Goal: Task Accomplishment & Management: Use online tool/utility

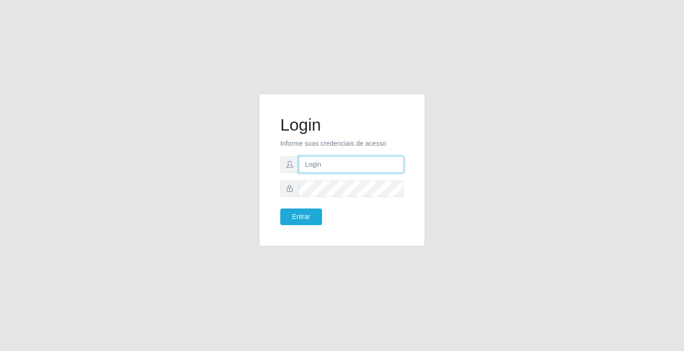
click at [315, 165] on input "text" at bounding box center [351, 164] width 105 height 17
type input "paulo@ideal"
click at [304, 215] on button "Entrar" at bounding box center [301, 216] width 42 height 17
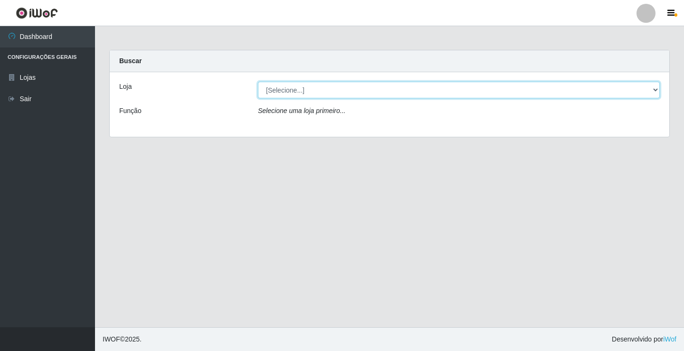
click at [322, 87] on select "[Selecione...] Ideal - Conceição" at bounding box center [459, 90] width 402 height 17
select select "231"
click at [258, 82] on select "[Selecione...] Ideal - Conceição" at bounding box center [459, 90] width 402 height 17
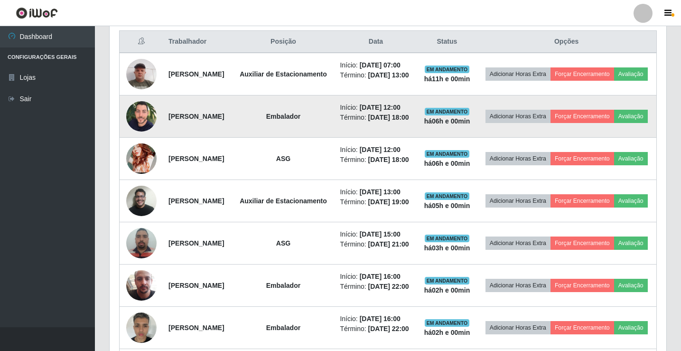
scroll to position [380, 0]
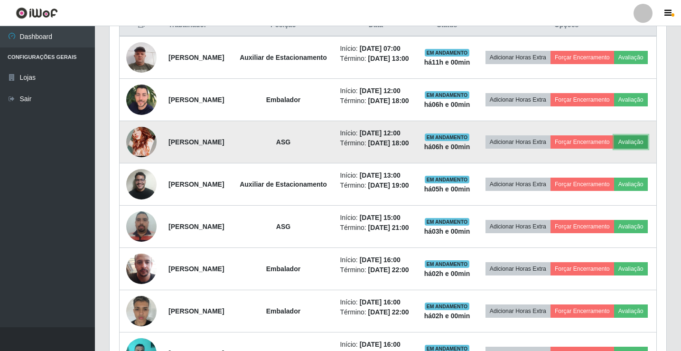
click at [614, 149] on button "Avaliação" at bounding box center [631, 141] width 34 height 13
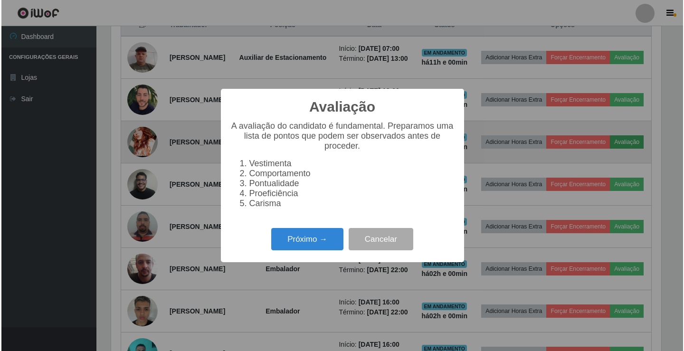
scroll to position [197, 552]
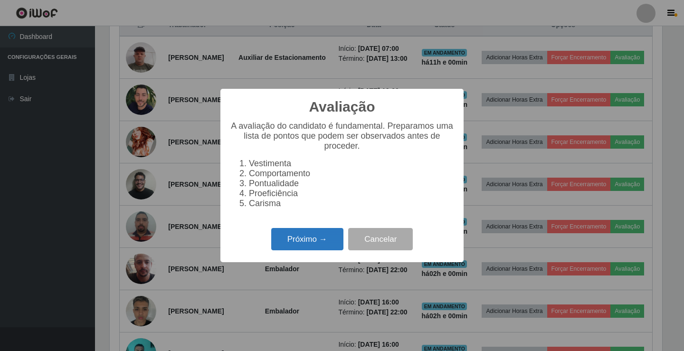
click at [322, 247] on button "Próximo →" at bounding box center [307, 239] width 72 height 22
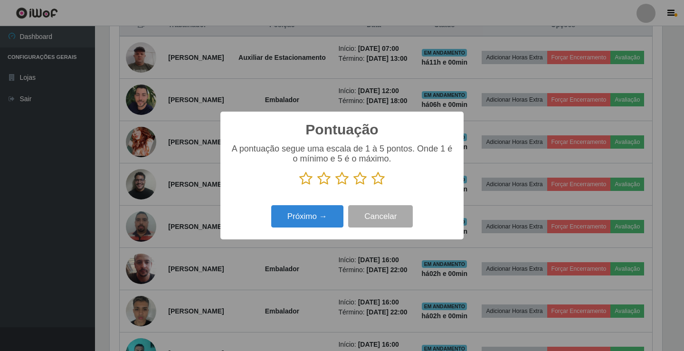
scroll to position [474463, 474108]
click at [378, 181] on icon at bounding box center [377, 178] width 13 height 14
click at [371, 186] on input "radio" at bounding box center [371, 186] width 0 height 0
click at [328, 215] on button "Próximo →" at bounding box center [307, 216] width 72 height 22
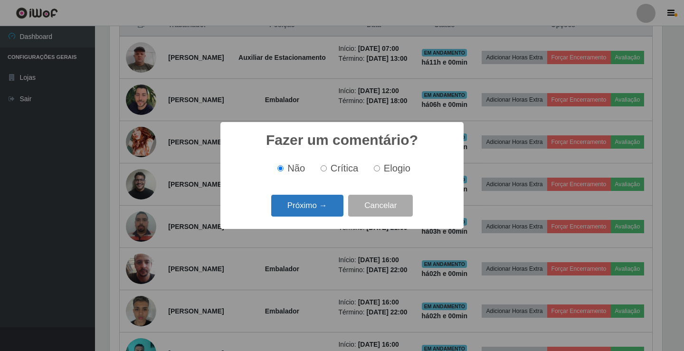
click at [329, 204] on button "Próximo →" at bounding box center [307, 206] width 72 height 22
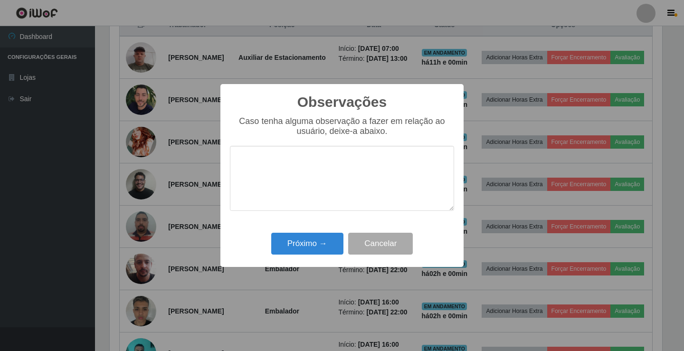
click at [338, 171] on textarea at bounding box center [342, 178] width 224 height 65
type textarea "bom trabalho"
click at [315, 242] on button "Próximo →" at bounding box center [307, 244] width 72 height 22
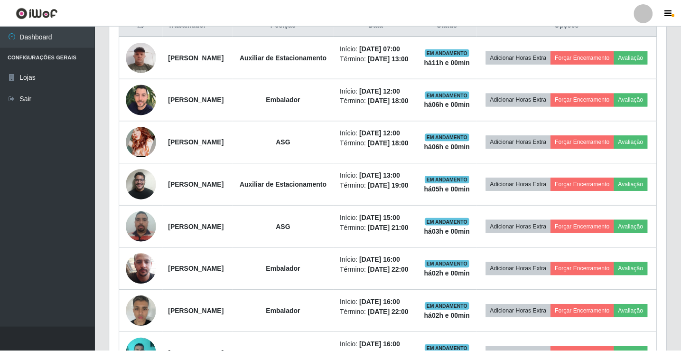
scroll to position [197, 557]
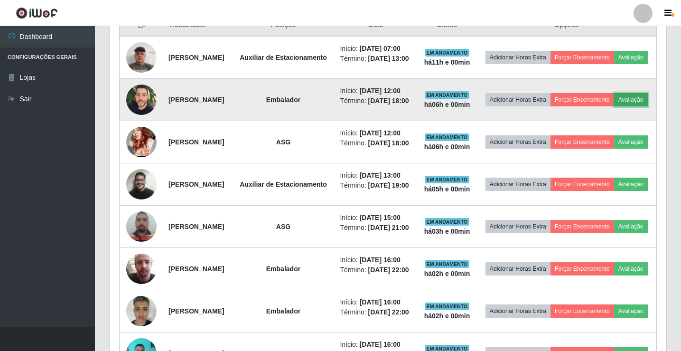
click at [614, 106] on button "Avaliação" at bounding box center [631, 99] width 34 height 13
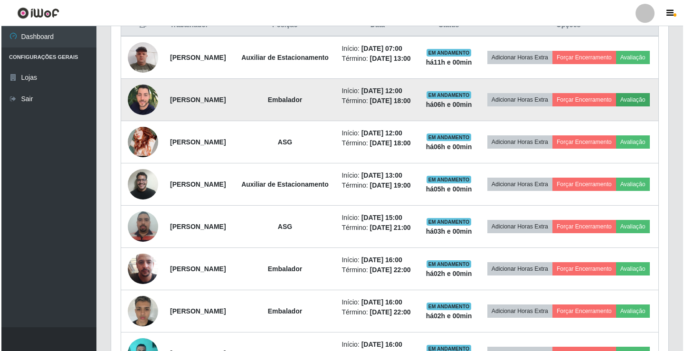
scroll to position [197, 552]
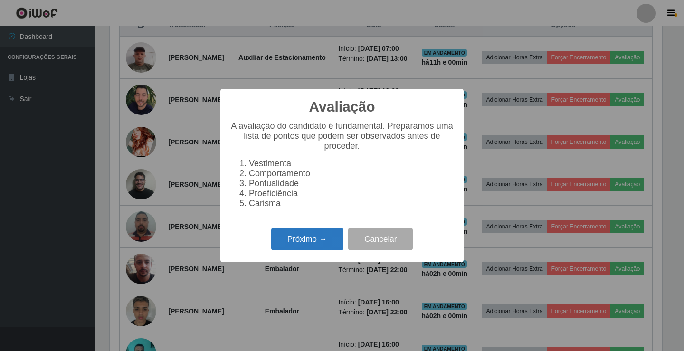
click at [321, 240] on button "Próximo →" at bounding box center [307, 239] width 72 height 22
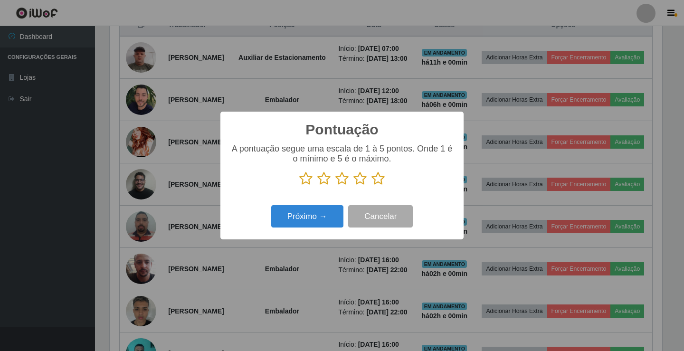
click at [376, 182] on icon at bounding box center [377, 178] width 13 height 14
click at [371, 186] on input "radio" at bounding box center [371, 186] width 0 height 0
click at [324, 215] on button "Próximo →" at bounding box center [307, 216] width 72 height 22
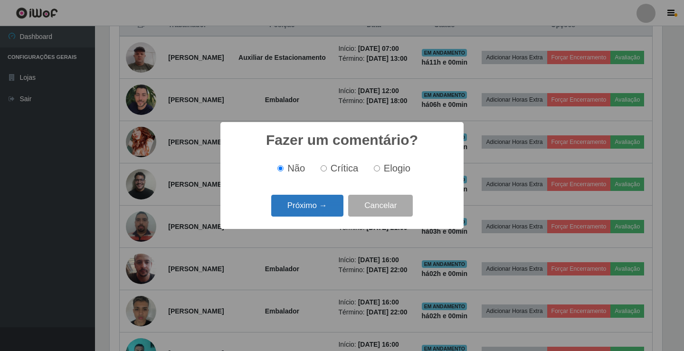
click at [328, 207] on button "Próximo →" at bounding box center [307, 206] width 72 height 22
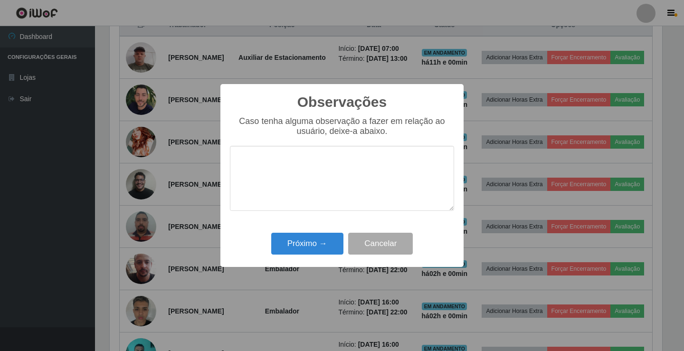
click at [338, 182] on textarea at bounding box center [342, 178] width 224 height 65
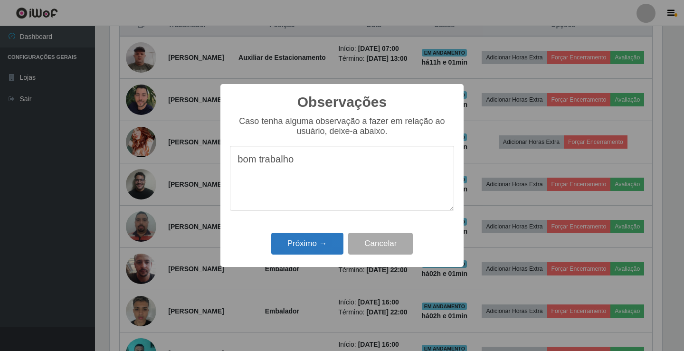
type textarea "bom trabalho"
click at [291, 236] on button "Próximo →" at bounding box center [307, 244] width 72 height 22
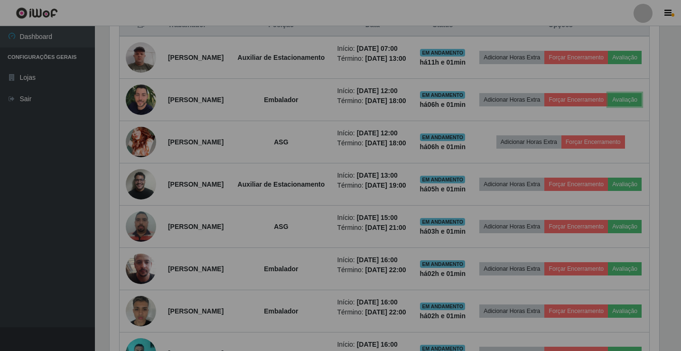
scroll to position [197, 557]
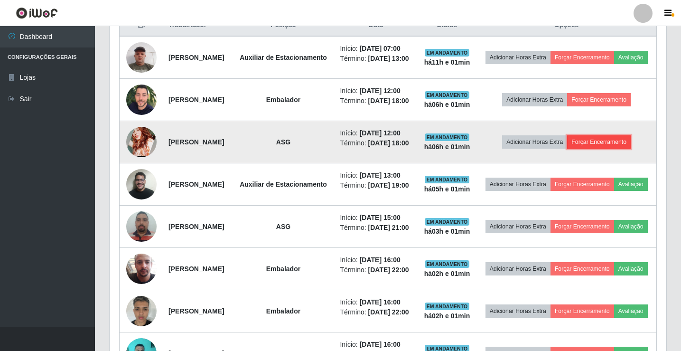
click at [594, 149] on button "Forçar Encerramento" at bounding box center [599, 141] width 64 height 13
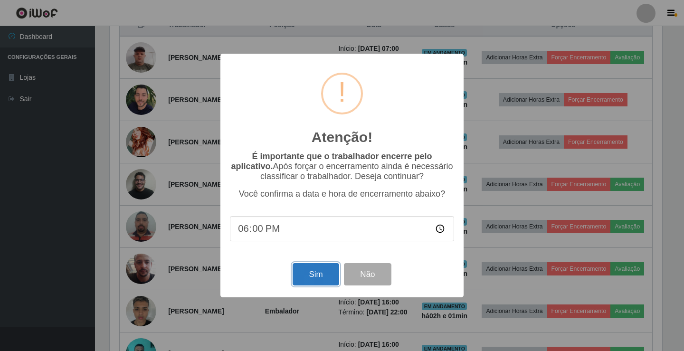
click at [326, 268] on button "Sim" at bounding box center [315, 274] width 46 height 22
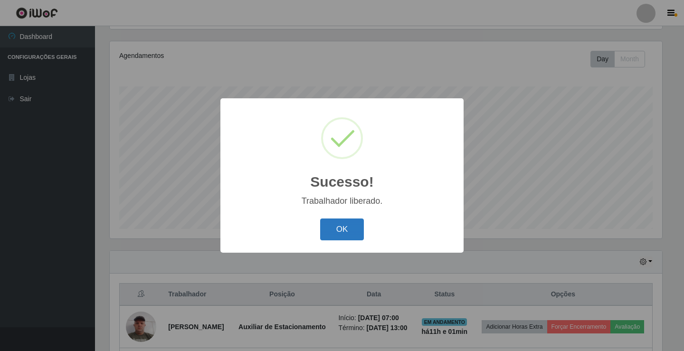
click at [329, 230] on button "OK" at bounding box center [342, 229] width 44 height 22
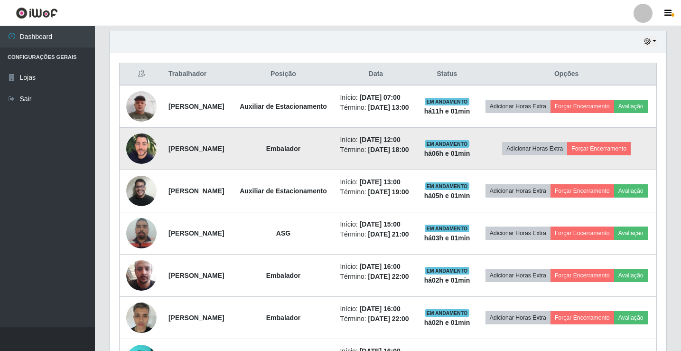
scroll to position [348, 0]
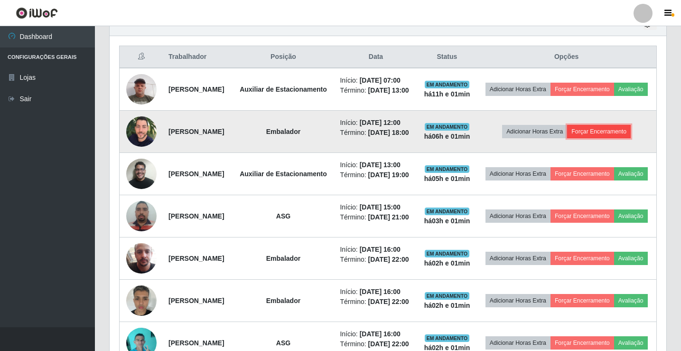
click at [605, 138] on button "Forçar Encerramento" at bounding box center [599, 131] width 64 height 13
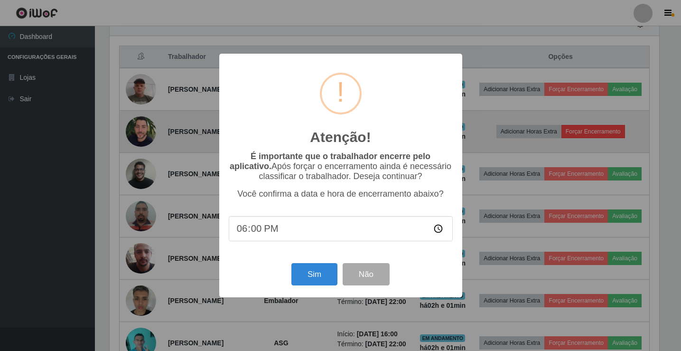
scroll to position [197, 552]
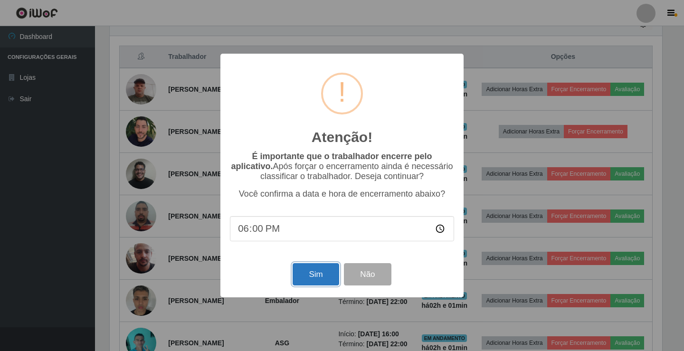
click at [320, 271] on button "Sim" at bounding box center [315, 274] width 46 height 22
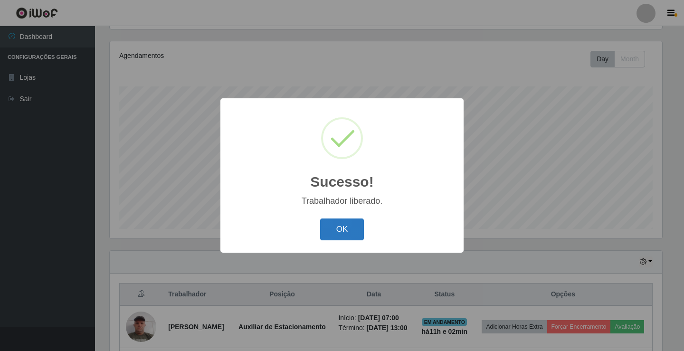
click at [353, 224] on button "OK" at bounding box center [342, 229] width 44 height 22
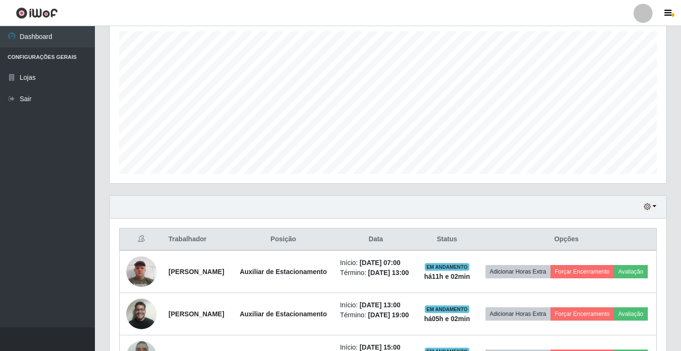
scroll to position [158, 0]
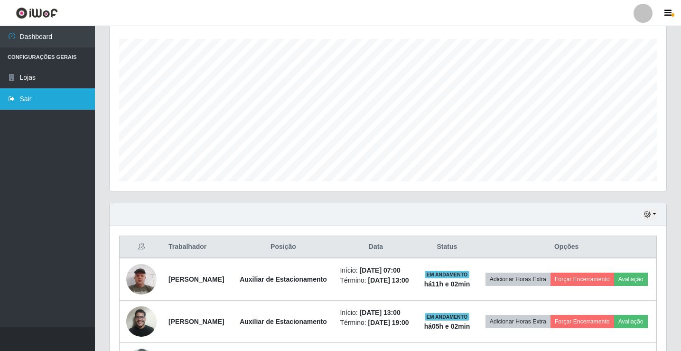
click at [33, 98] on link "Sair" at bounding box center [47, 98] width 95 height 21
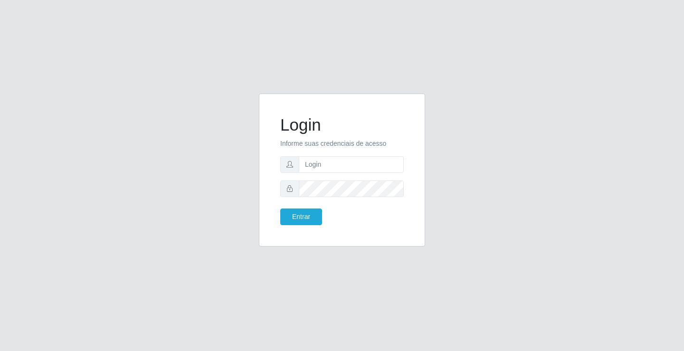
click at [223, 176] on div "Login Informe suas credenciais de acesso Entrar" at bounding box center [341, 176] width 541 height 164
click at [350, 170] on input "text" at bounding box center [351, 164] width 105 height 17
type input "[PERSON_NAME]"
click at [301, 215] on button "Entrar" at bounding box center [301, 216] width 42 height 17
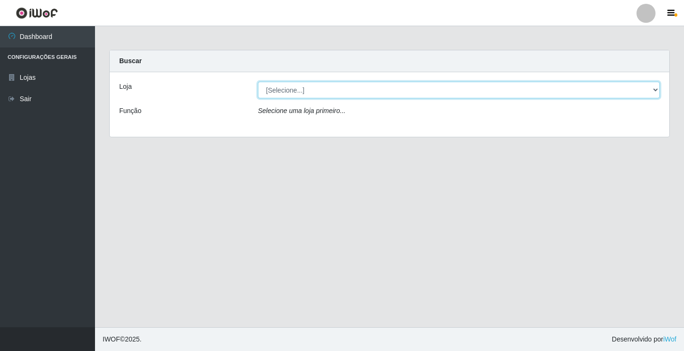
click at [334, 94] on select "[Selecione...] Ideal - Centenário" at bounding box center [459, 90] width 402 height 17
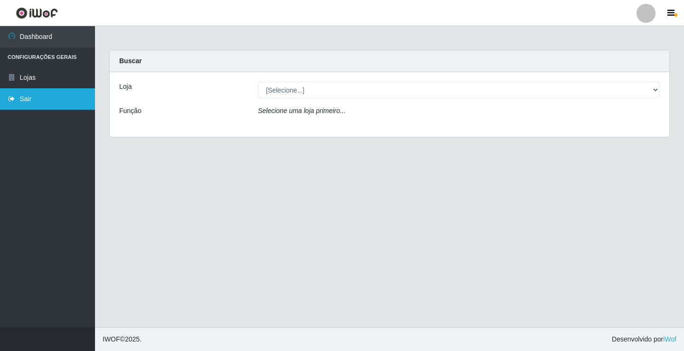
click at [25, 94] on link "Sair" at bounding box center [47, 98] width 95 height 21
